Goal: Navigation & Orientation: Find specific page/section

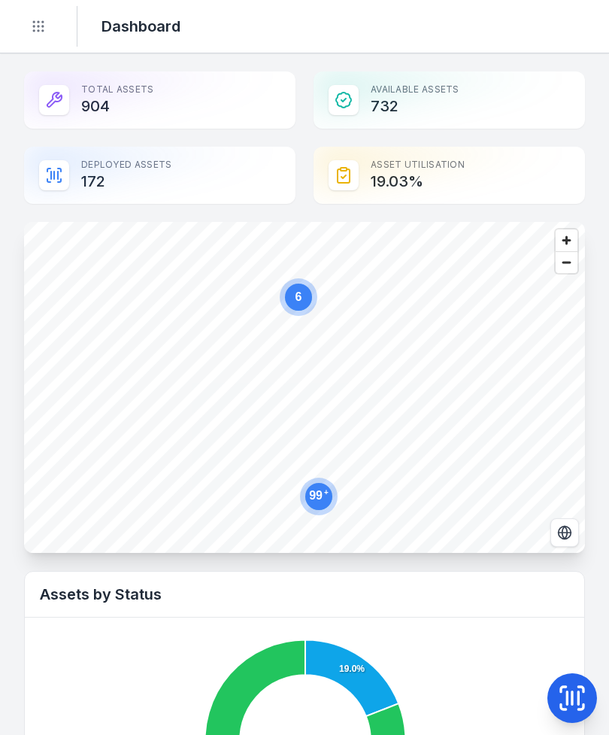
click at [48, 17] on button "Toggle Navigation" at bounding box center [38, 26] width 29 height 29
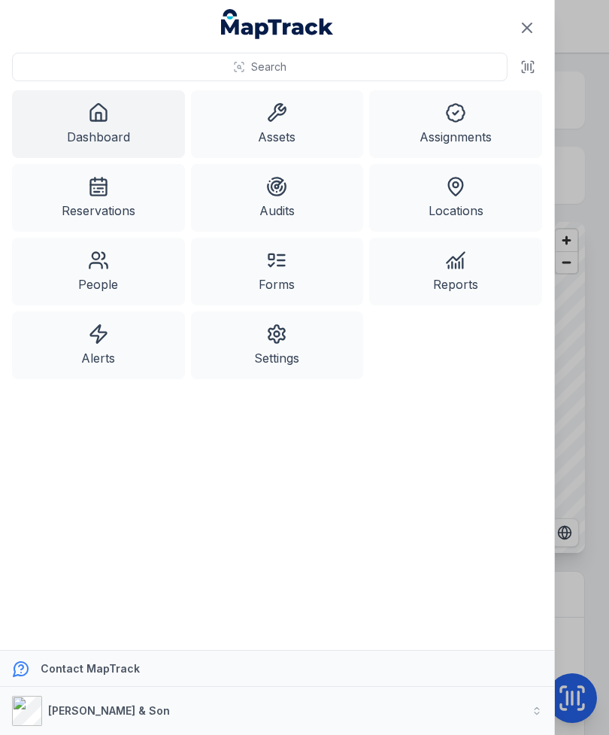
click at [289, 129] on link "Assets" at bounding box center [277, 124] width 173 height 68
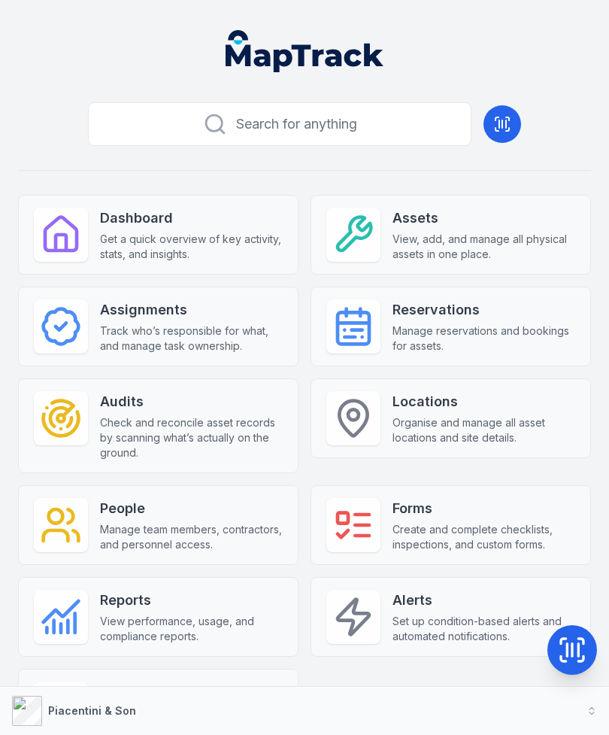
click at [496, 228] on strong "Assets" at bounding box center [483, 217] width 183 height 21
